Goal: Transaction & Acquisition: Purchase product/service

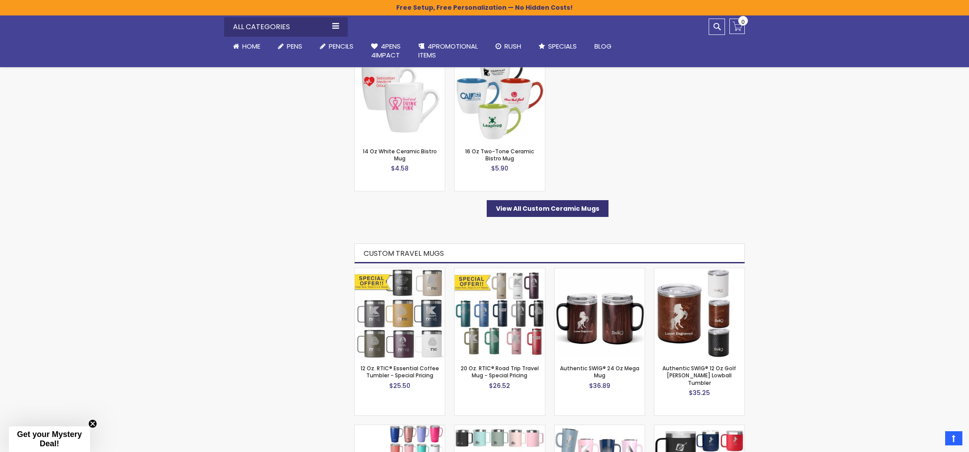
scroll to position [618, 0]
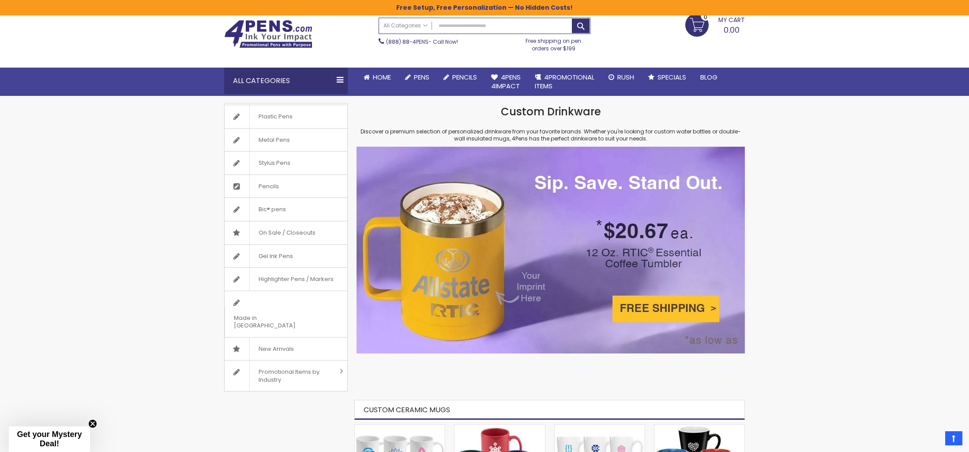
scroll to position [0, 0]
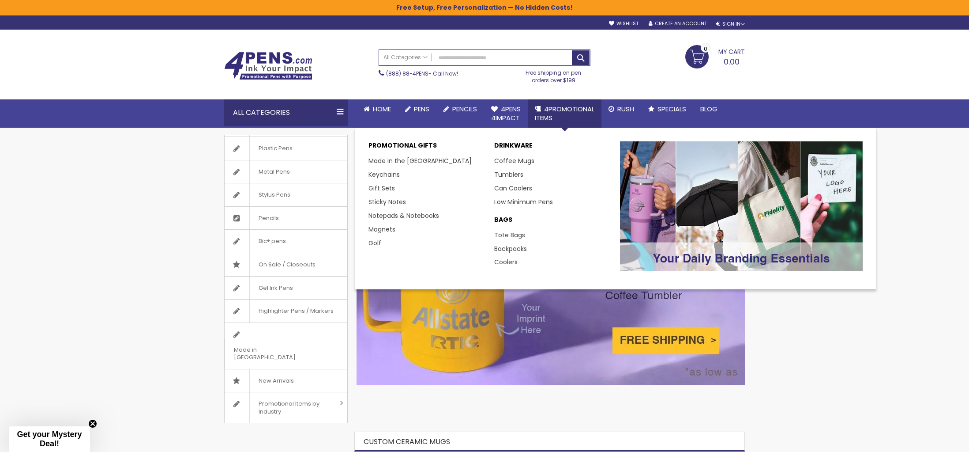
click at [518, 139] on div "Promotional Gifts Made in the USA Keychains Gift Sets Sticky Notes Notepads & N…" at bounding box center [615, 208] width 503 height 143
click at [515, 143] on p "DRINKWARE" at bounding box center [552, 147] width 117 height 13
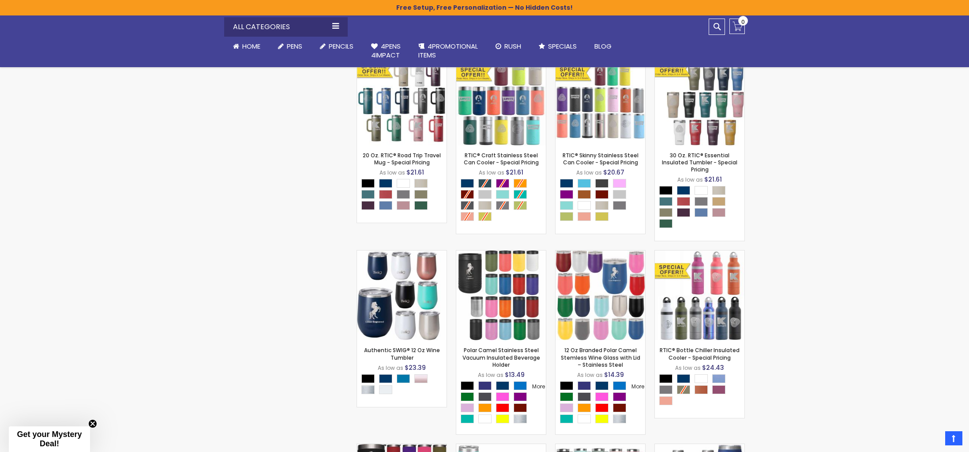
scroll to position [1470, 0]
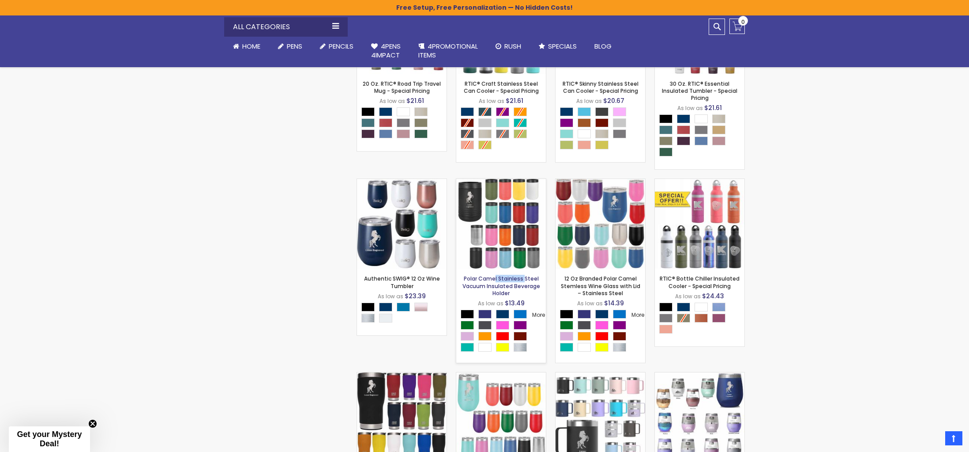
drag, startPoint x: 462, startPoint y: 278, endPoint x: 499, endPoint y: 279, distance: 36.7
click at [499, 279] on strong "Polar Camel Stainless Steel Vacuum Insulated Beverage Holder" at bounding box center [501, 286] width 81 height 22
copy link "Polar Camel"
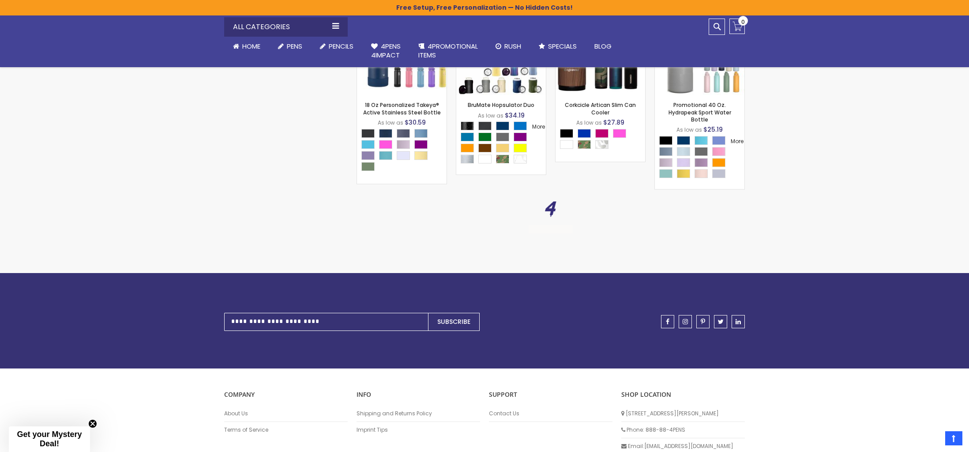
scroll to position [4589, 0]
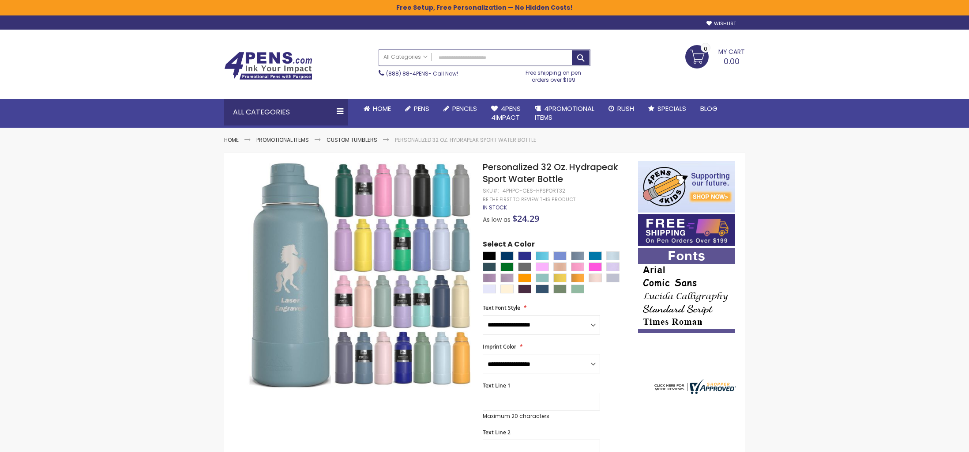
click at [467, 59] on input "Search" at bounding box center [484, 57] width 211 height 15
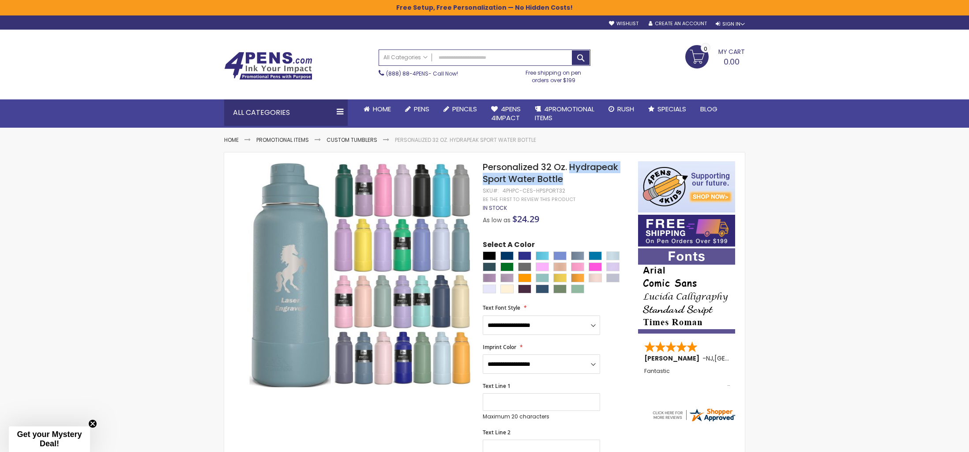
drag, startPoint x: 571, startPoint y: 166, endPoint x: 583, endPoint y: 173, distance: 13.9
click at [583, 173] on h1 "Personalized 32 Oz. Hydrapeak Sport Water Bottle" at bounding box center [556, 173] width 147 height 24
copy span "Hydrapeak Sport Water Bottle"
